Goal: Consume media (video, audio): Consume media (video, audio)

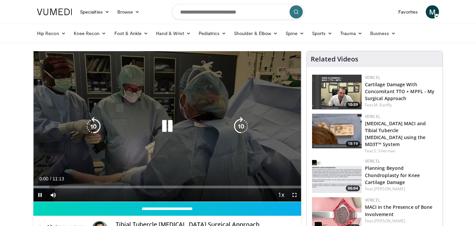
click at [161, 131] on icon "Video Player" at bounding box center [167, 126] width 19 height 19
click at [166, 130] on icon "Video Player" at bounding box center [167, 126] width 19 height 19
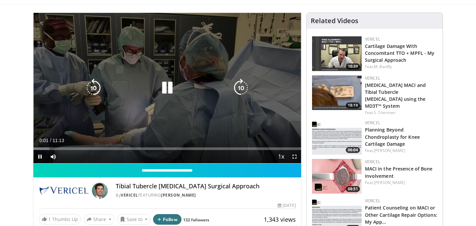
scroll to position [38, 0]
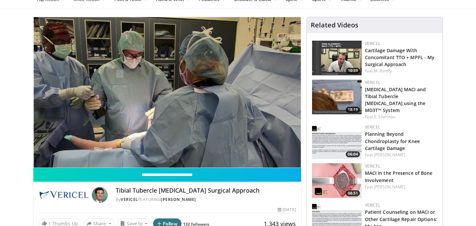
scroll to position [33, 0]
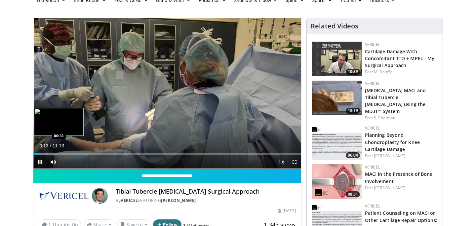
click at [47, 155] on div "Progress Bar" at bounding box center [47, 154] width 1 height 3
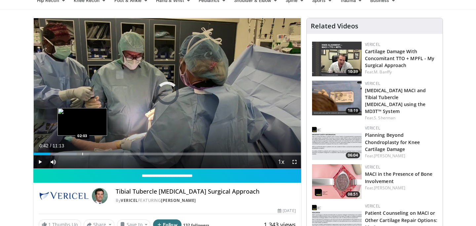
click at [82, 153] on div "Progress Bar" at bounding box center [82, 154] width 1 height 3
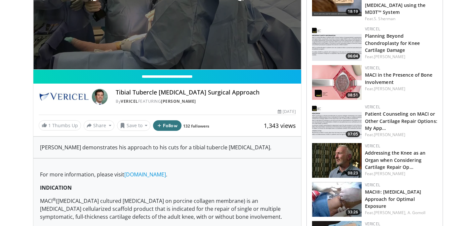
scroll to position [134, 0]
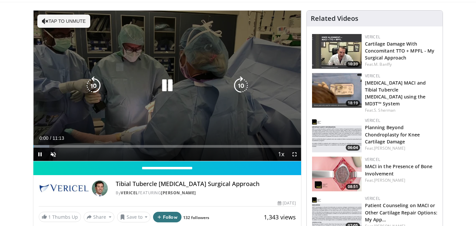
scroll to position [42, 0]
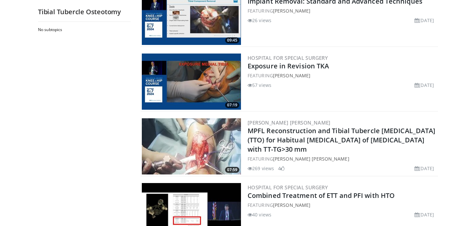
scroll to position [216, 0]
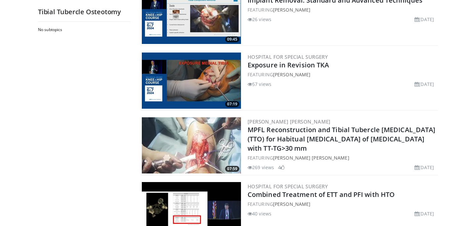
click at [202, 145] on img at bounding box center [191, 145] width 99 height 56
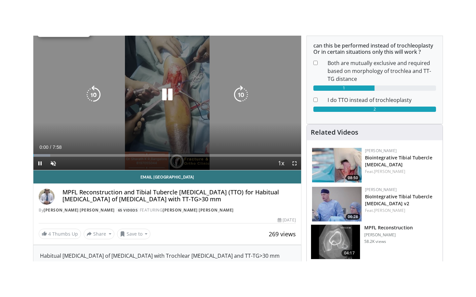
scroll to position [68, 0]
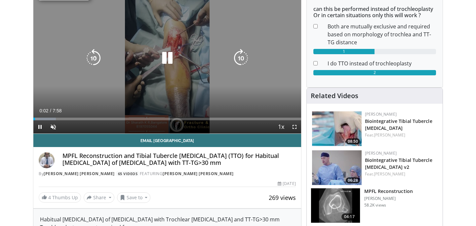
click at [120, 97] on div "10 seconds Tap to unmute" at bounding box center [167, 58] width 268 height 150
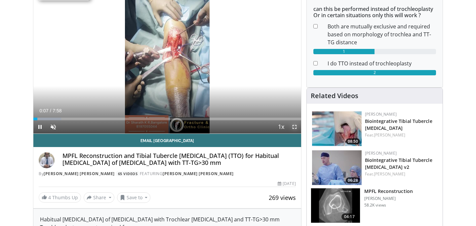
click at [292, 127] on span "Video Player" at bounding box center [294, 126] width 13 height 13
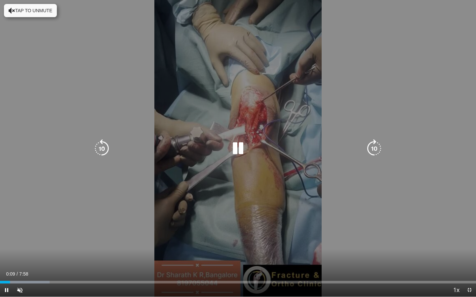
click at [239, 151] on icon "Video Player" at bounding box center [238, 148] width 19 height 19
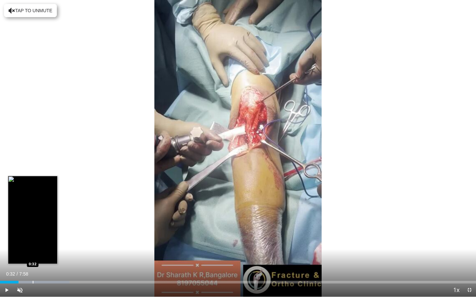
click at [33, 226] on div "Progress Bar" at bounding box center [33, 282] width 1 height 3
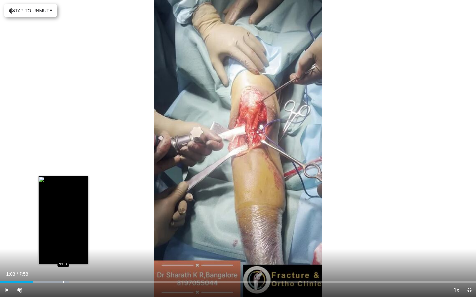
click at [63, 226] on div "Loaded : 14.61% 1:03 1:03" at bounding box center [238, 281] width 476 height 6
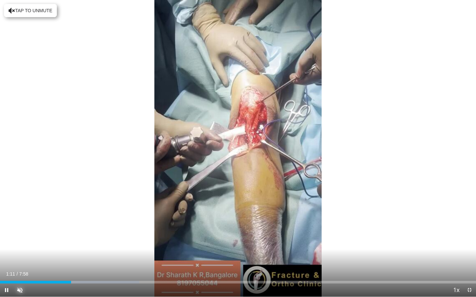
click at [20, 226] on span "Video Player" at bounding box center [19, 290] width 13 height 13
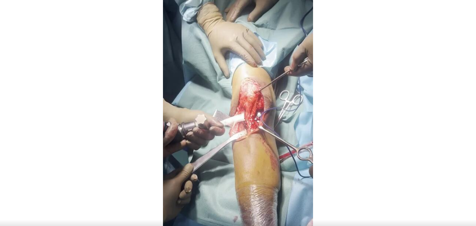
scroll to position [17, 0]
